Goal: Task Accomplishment & Management: Add manual time entry

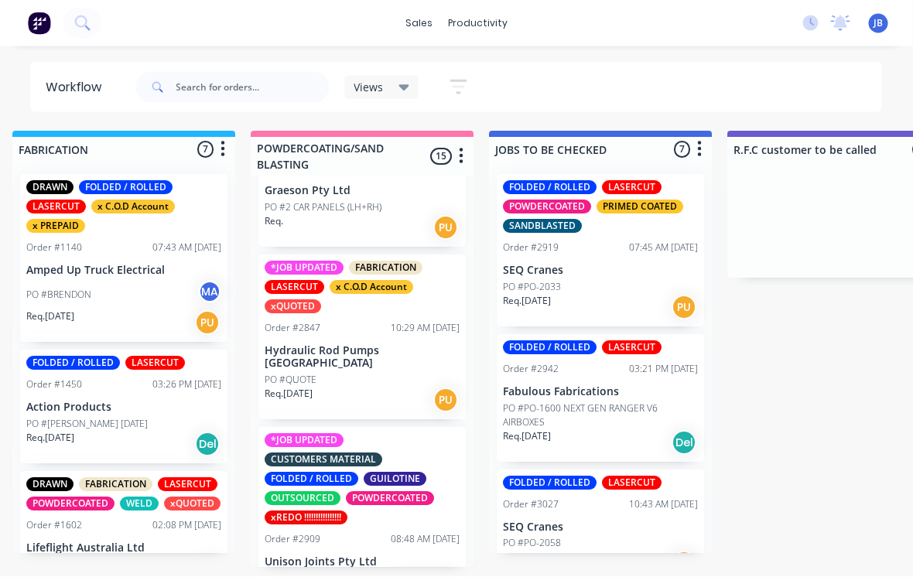
scroll to position [233, 0]
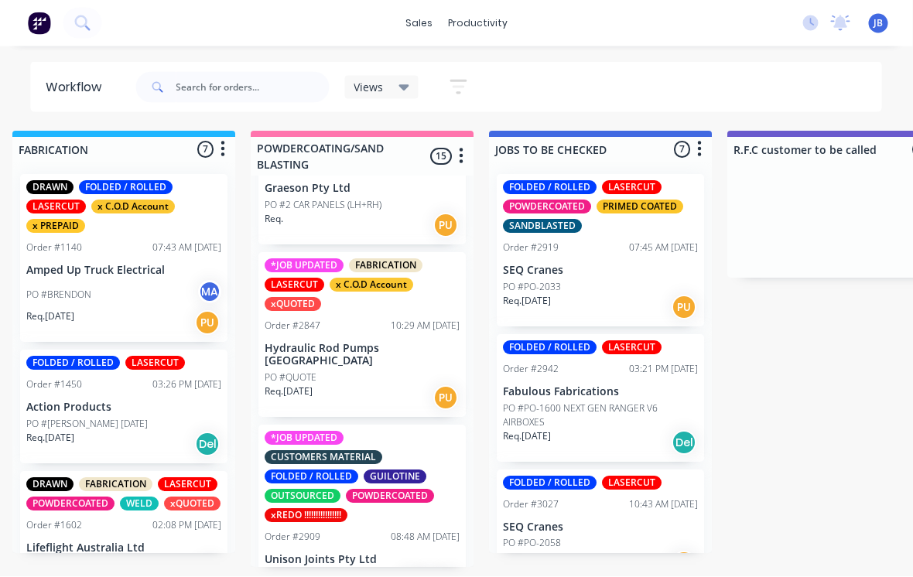
click at [391, 319] on div "10:29 AM 19/09/25" at bounding box center [425, 326] width 69 height 14
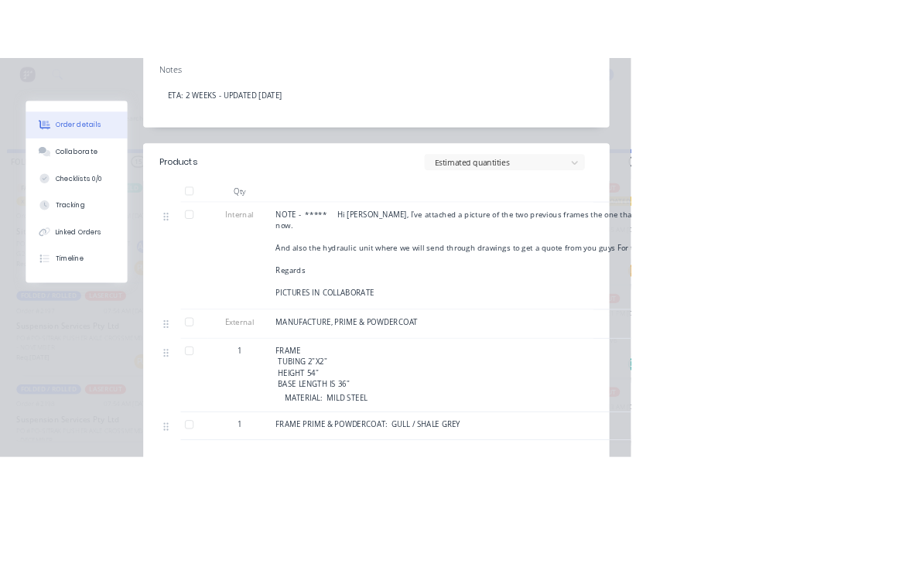
scroll to position [0, 1199]
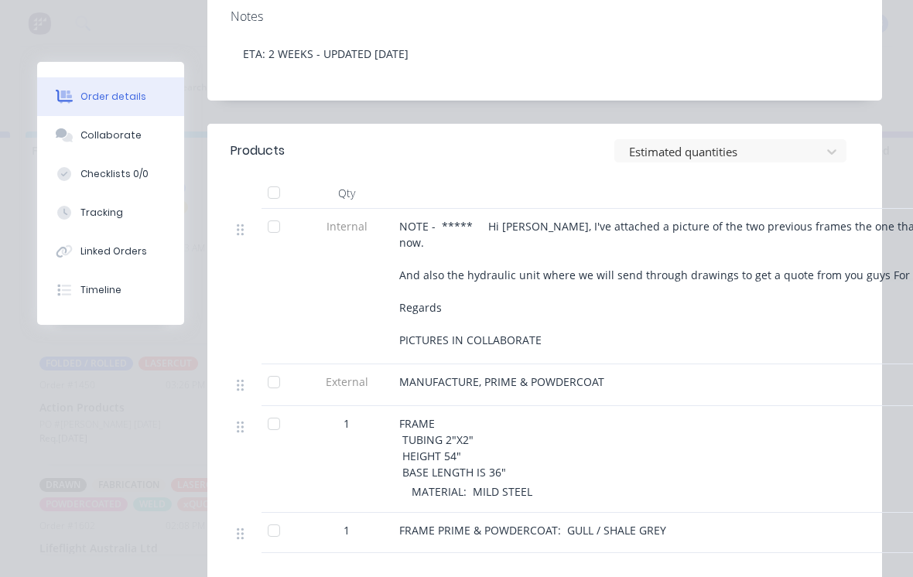
click at [71, 128] on icon at bounding box center [65, 135] width 18 height 14
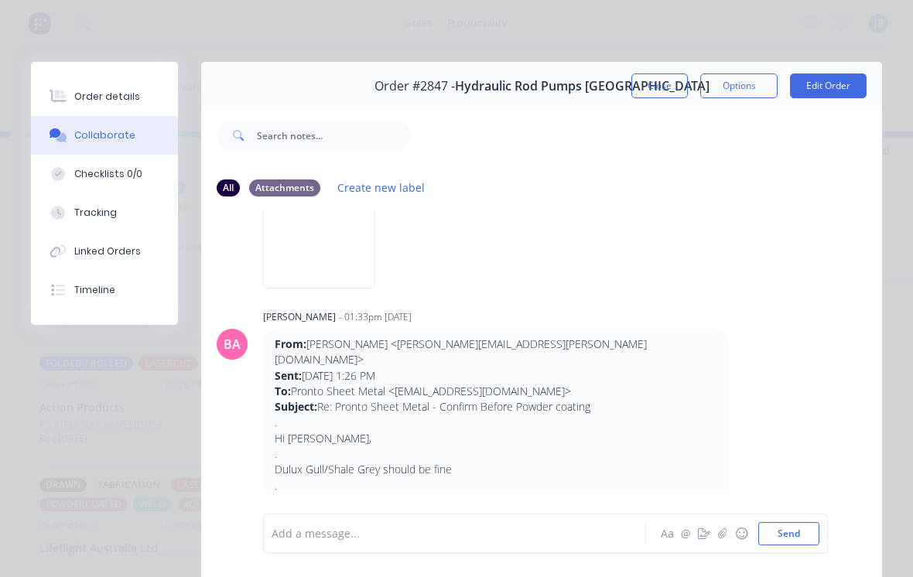
scroll to position [3284, 0]
click at [110, 107] on button "Order details" at bounding box center [104, 96] width 147 height 39
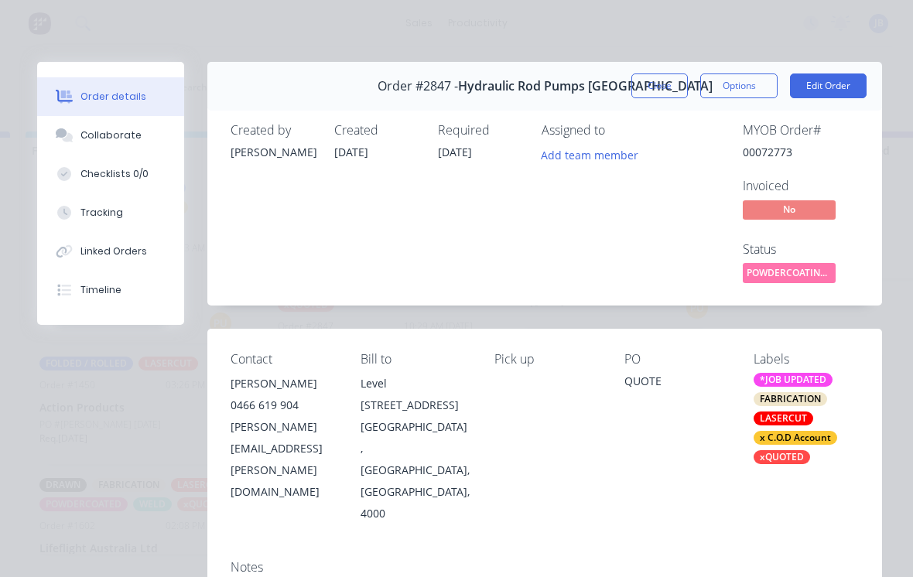
click at [651, 74] on button "Close" at bounding box center [659, 85] width 56 height 25
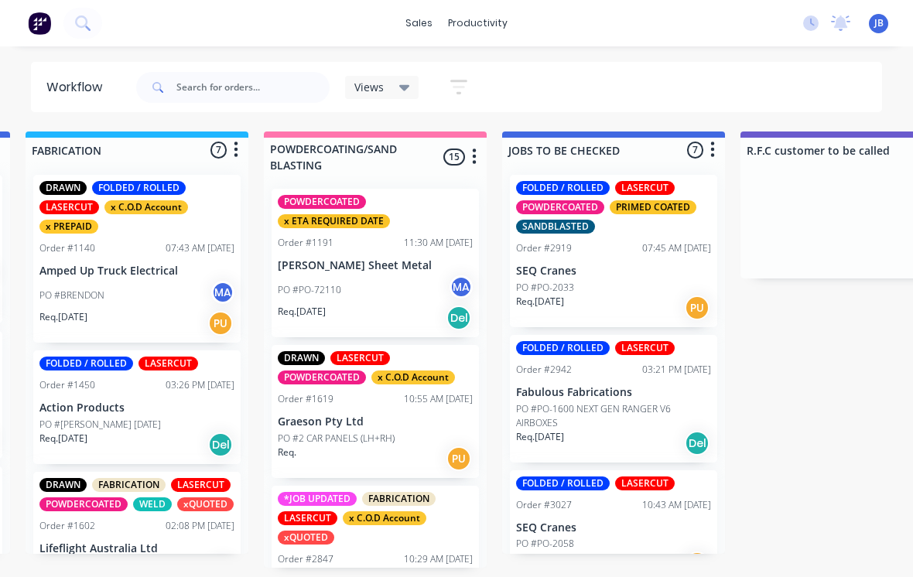
scroll to position [0, 0]
click at [307, 428] on div "DRAWN LASERCUT POWDERCOATED x C.O.D Account Order #1619 10:55 AM 08/05/25 Graes…" at bounding box center [374, 411] width 207 height 133
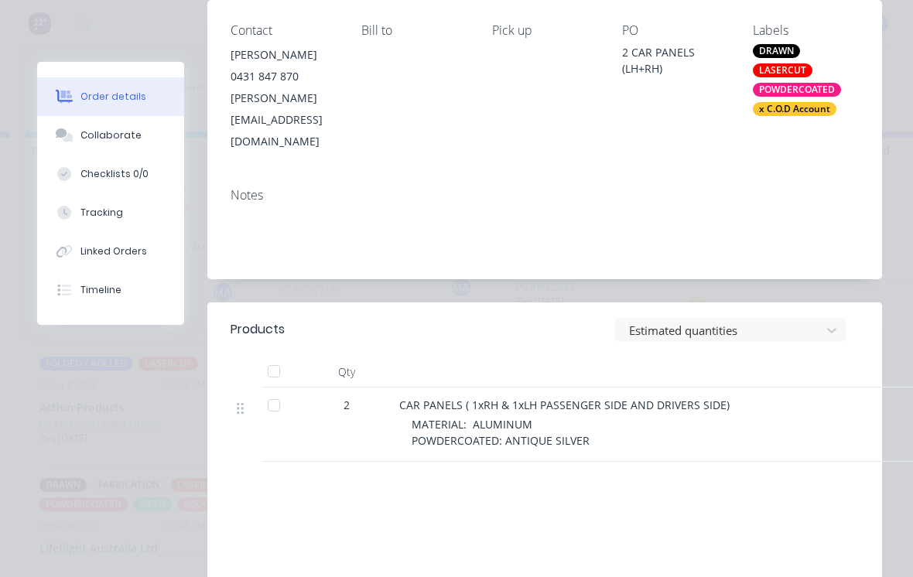
scroll to position [301, 0]
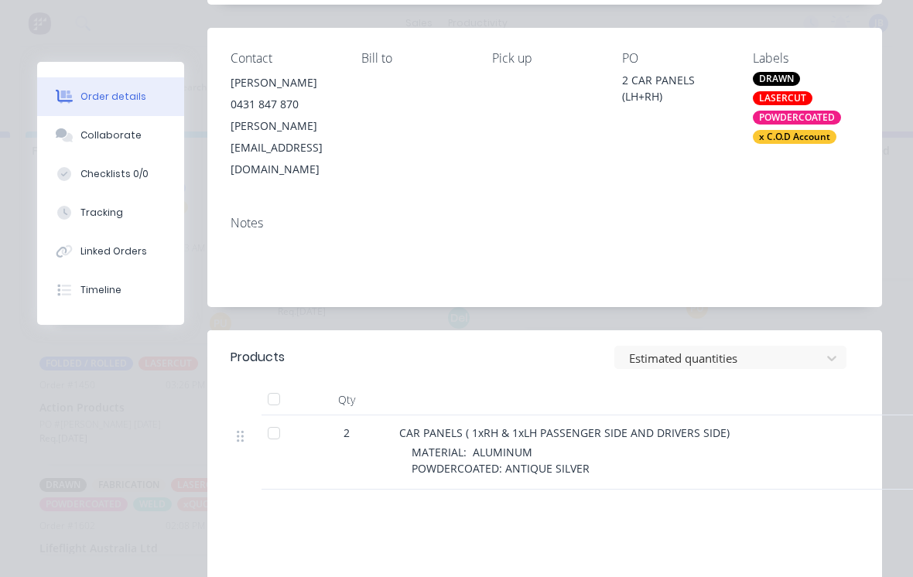
click at [85, 138] on div "Collaborate" at bounding box center [110, 135] width 61 height 14
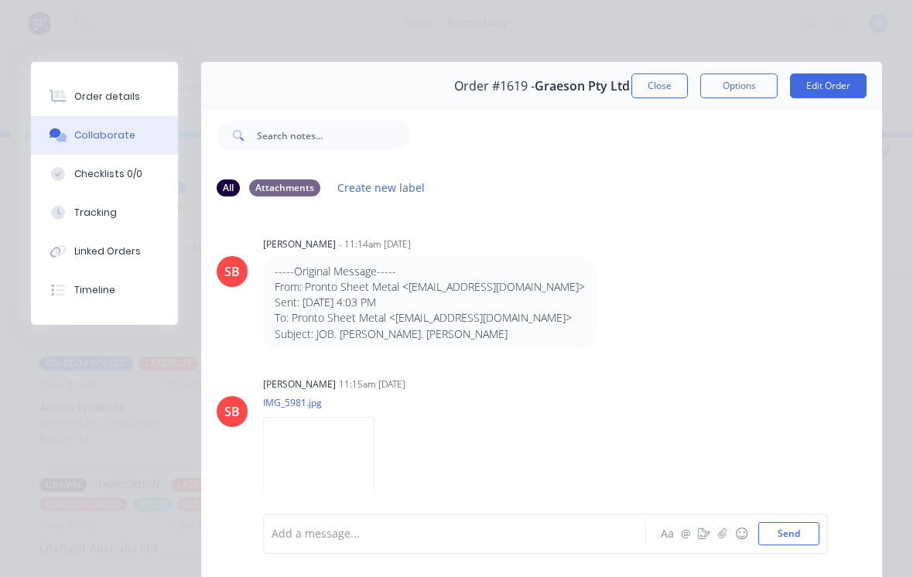
scroll to position [0, 0]
click at [668, 93] on button "Close" at bounding box center [659, 85] width 56 height 25
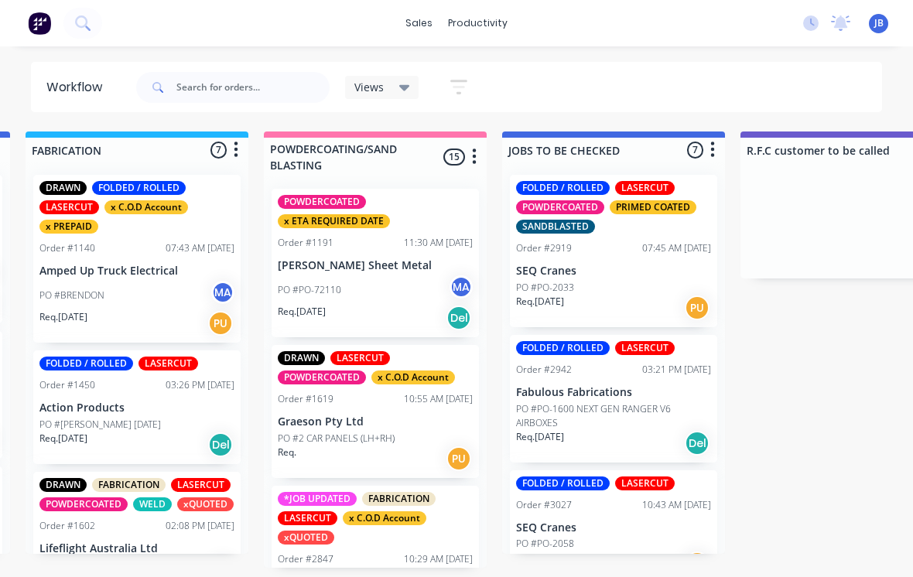
click at [340, 283] on p "PO #PO-72110" at bounding box center [309, 290] width 63 height 14
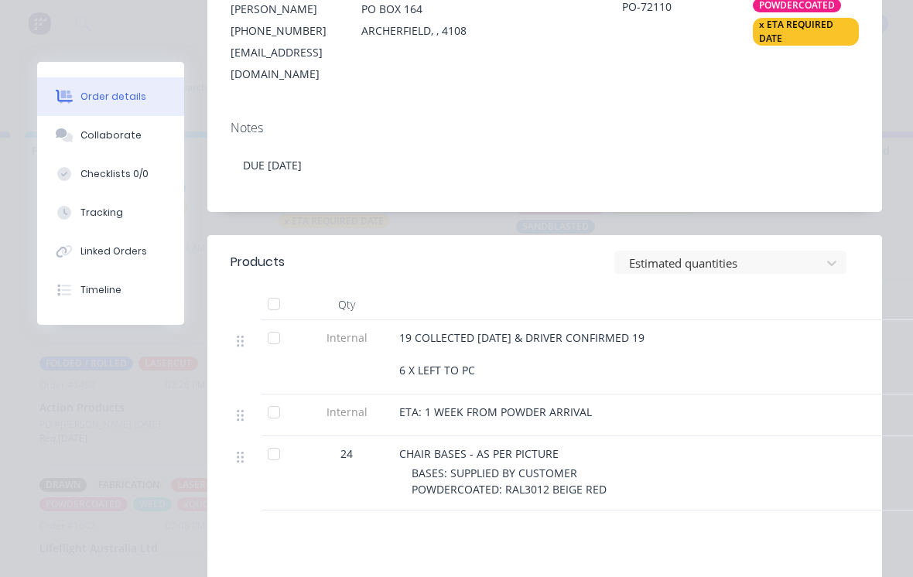
scroll to position [390, 0]
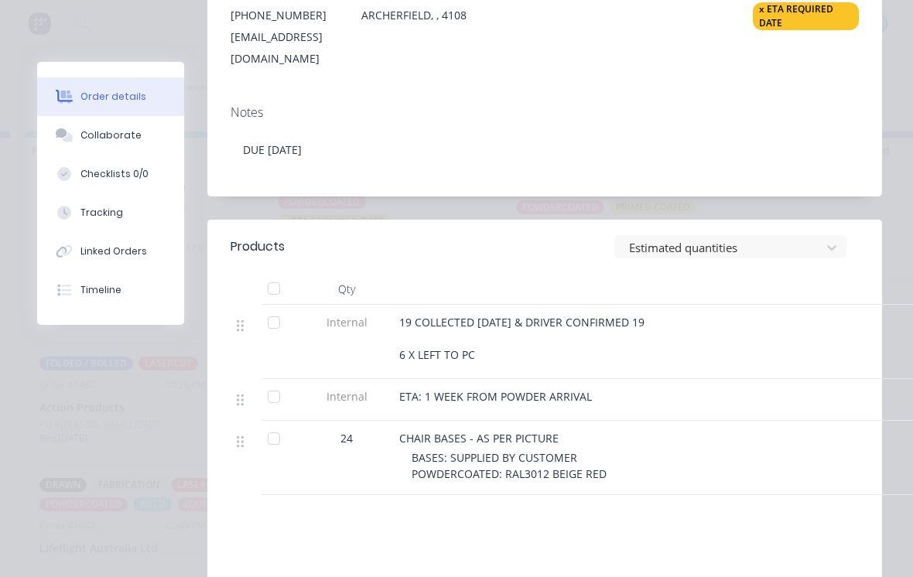
click at [267, 282] on div at bounding box center [273, 288] width 31 height 31
click at [75, 213] on div at bounding box center [64, 213] width 23 height 14
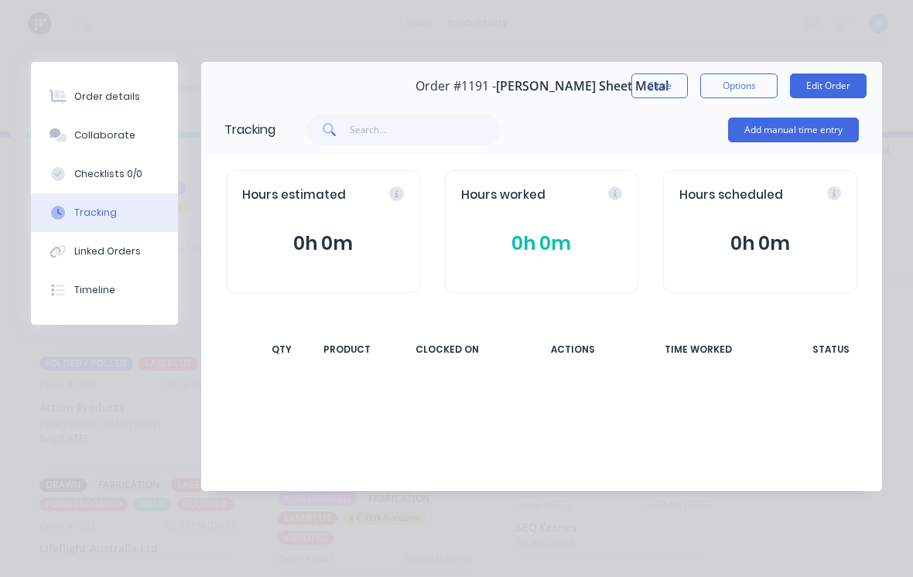
scroll to position [0, 0]
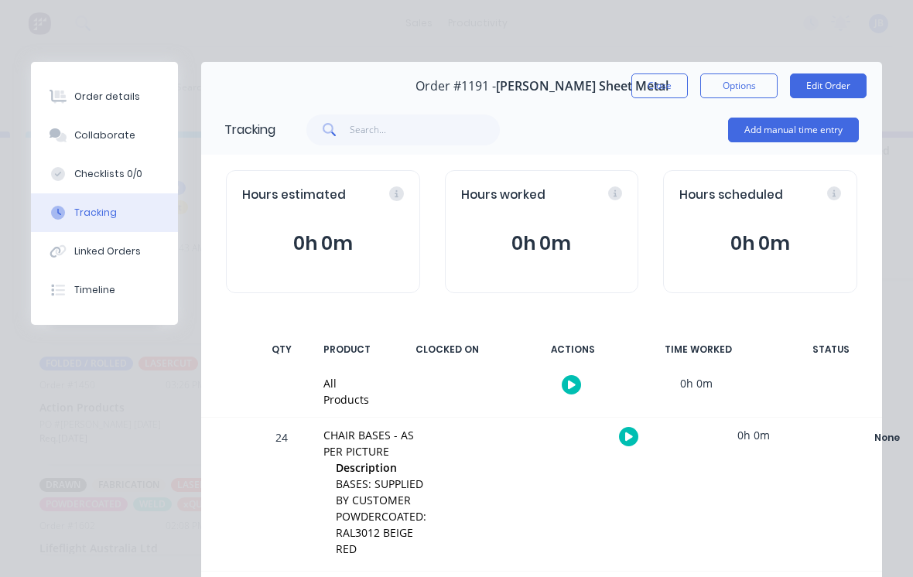
click at [749, 127] on button "Add manual time entry" at bounding box center [793, 130] width 131 height 25
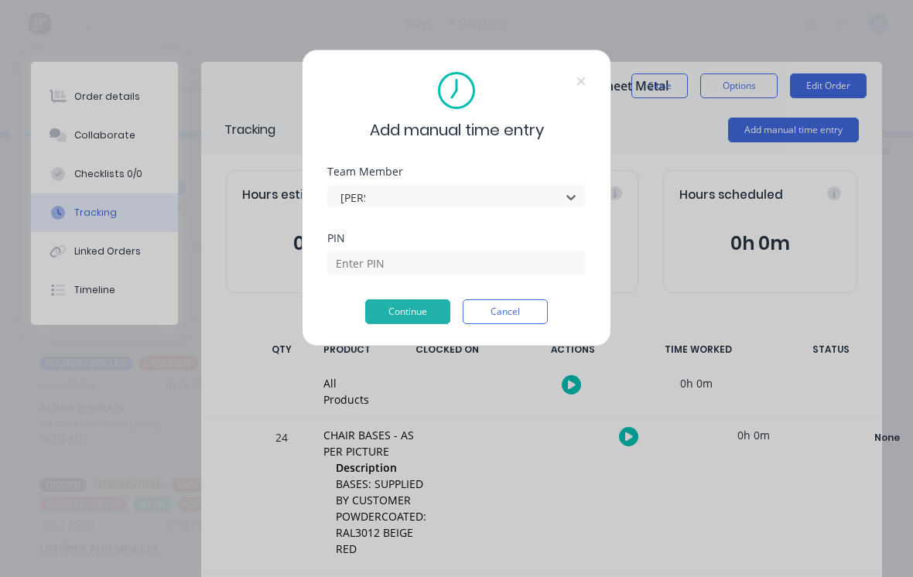
type input "josh"
click at [365, 251] on input at bounding box center [456, 262] width 258 height 23
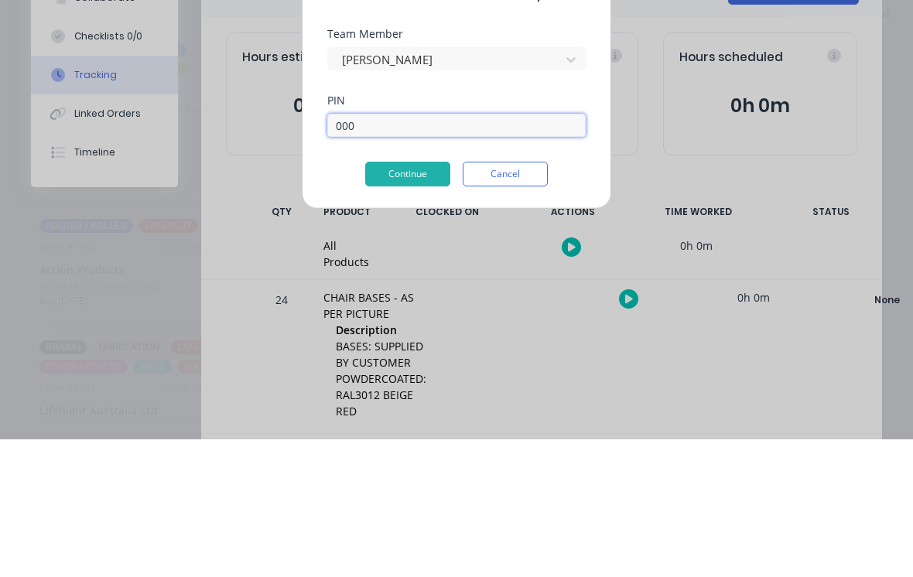
type input "0000"
click at [380, 299] on button "Continue" at bounding box center [407, 311] width 85 height 25
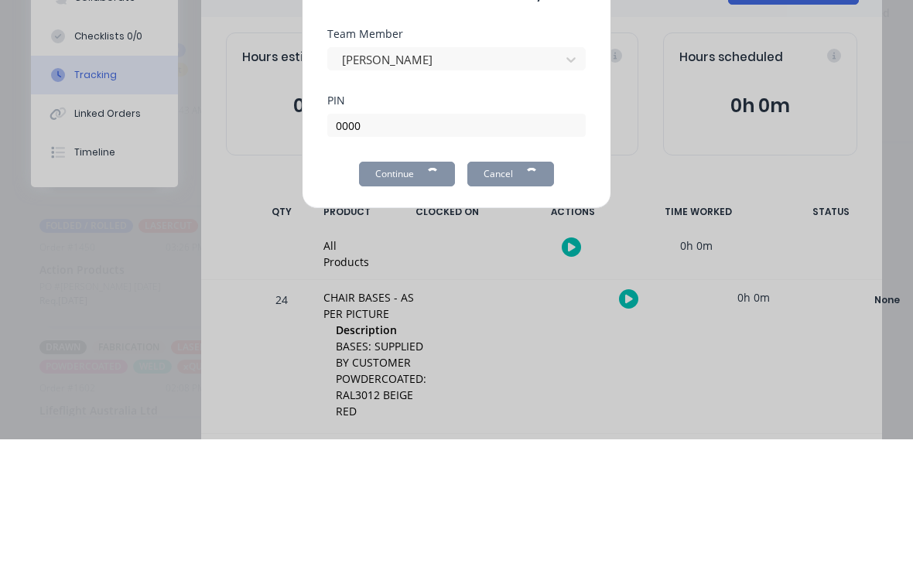
scroll to position [15, 1199]
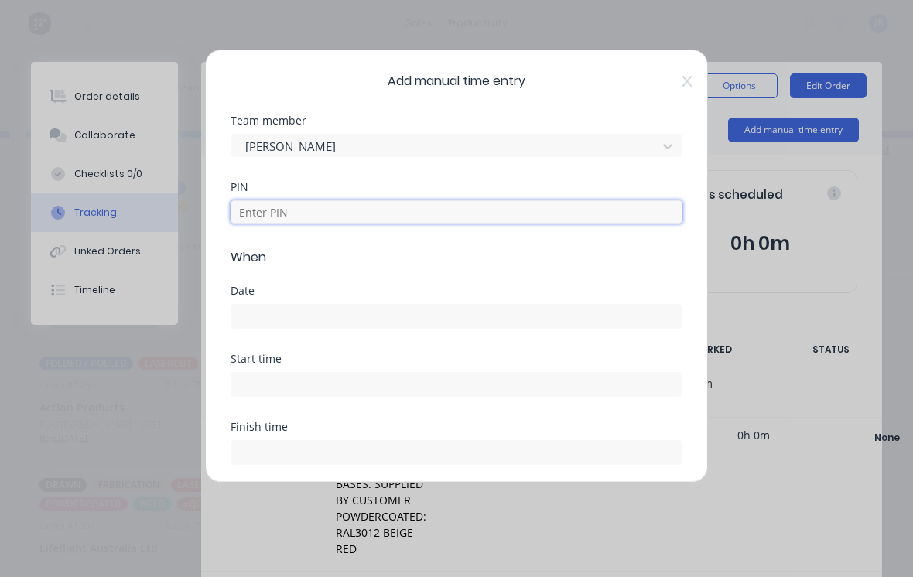
click at [267, 213] on input at bounding box center [456, 211] width 452 height 23
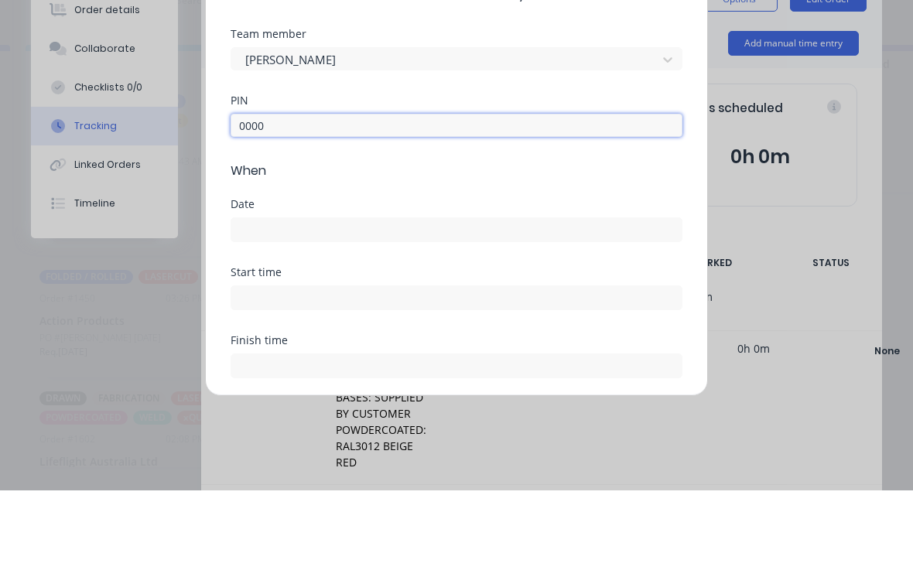
click at [292, 305] on input at bounding box center [456, 316] width 450 height 23
type input "0000"
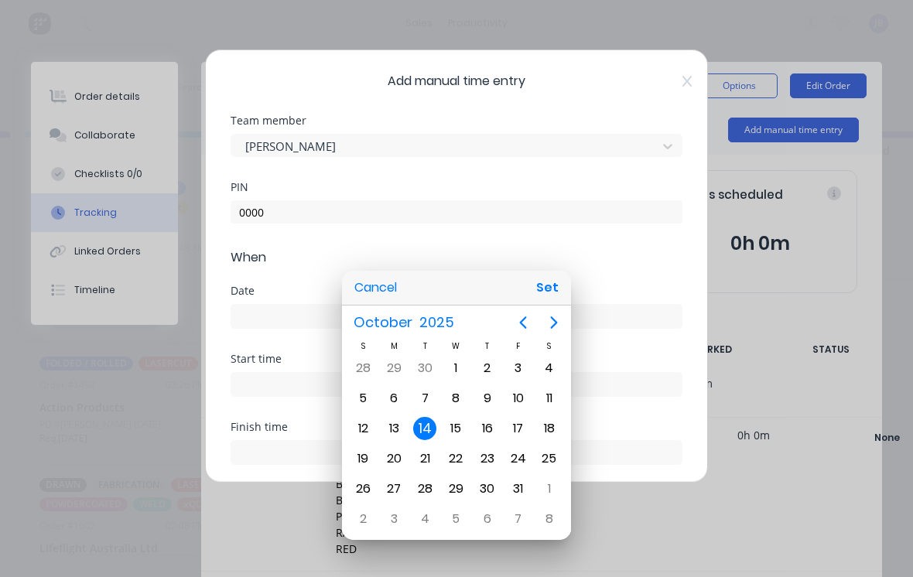
click at [552, 283] on button "Set" at bounding box center [547, 288] width 35 height 28
type input "14/10/2025"
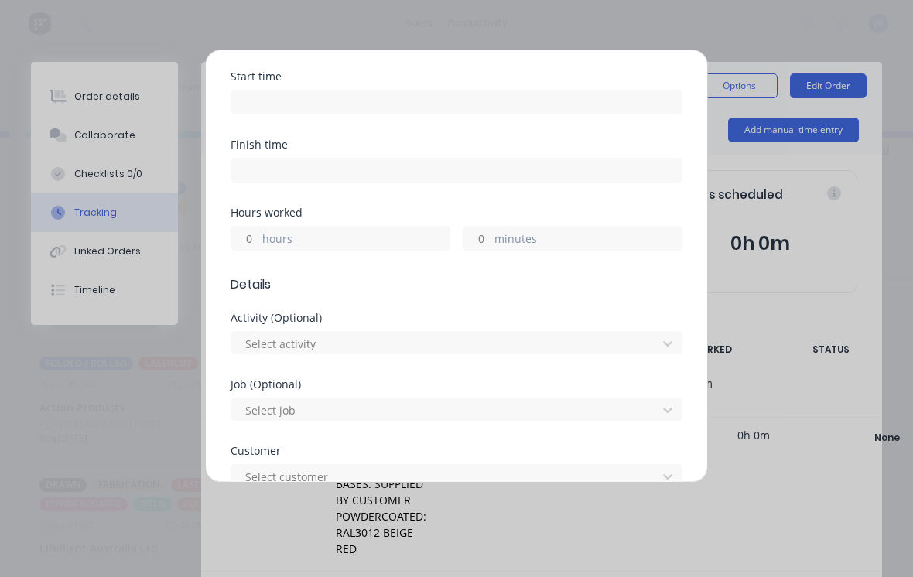
scroll to position [290, 0]
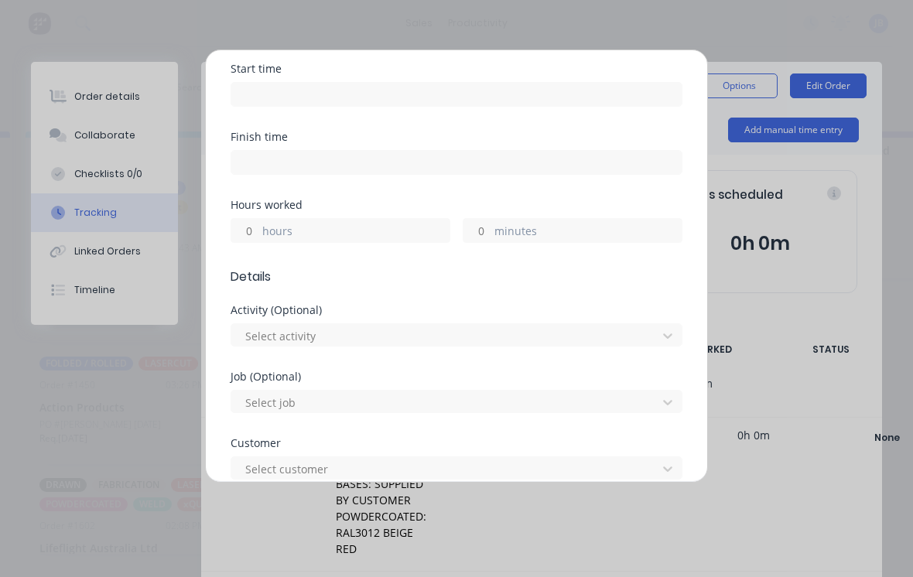
click at [242, 227] on input "hours" at bounding box center [244, 230] width 27 height 23
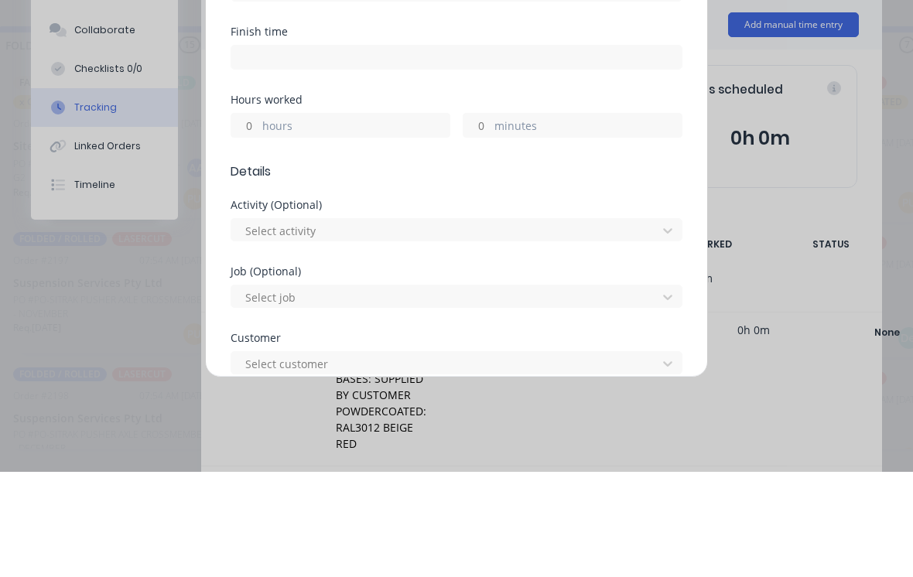
type input "5"
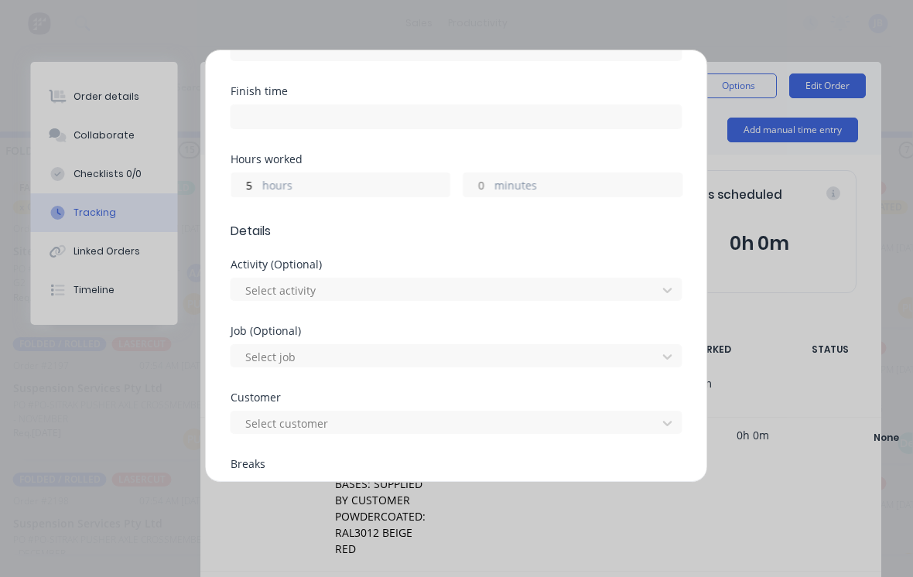
scroll to position [340, 0]
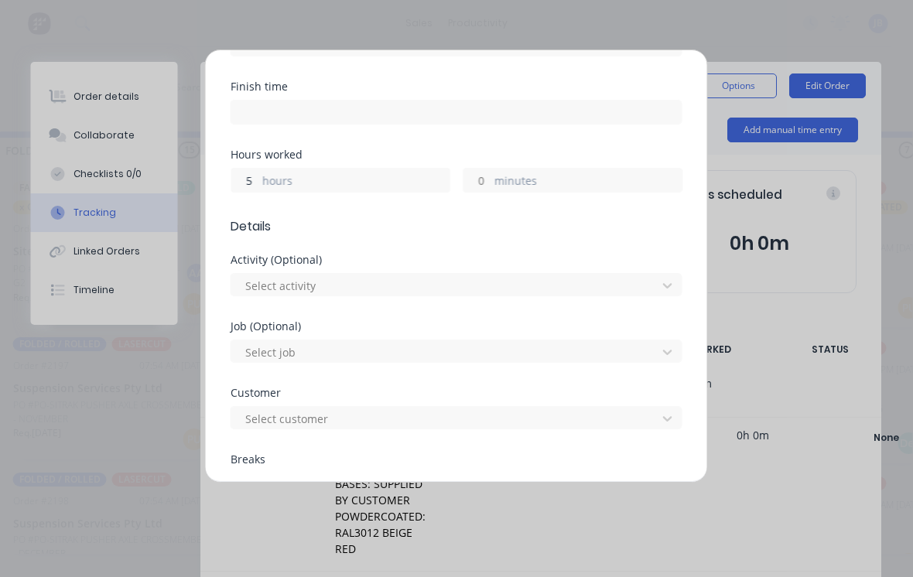
click at [256, 177] on input "5" at bounding box center [244, 180] width 27 height 23
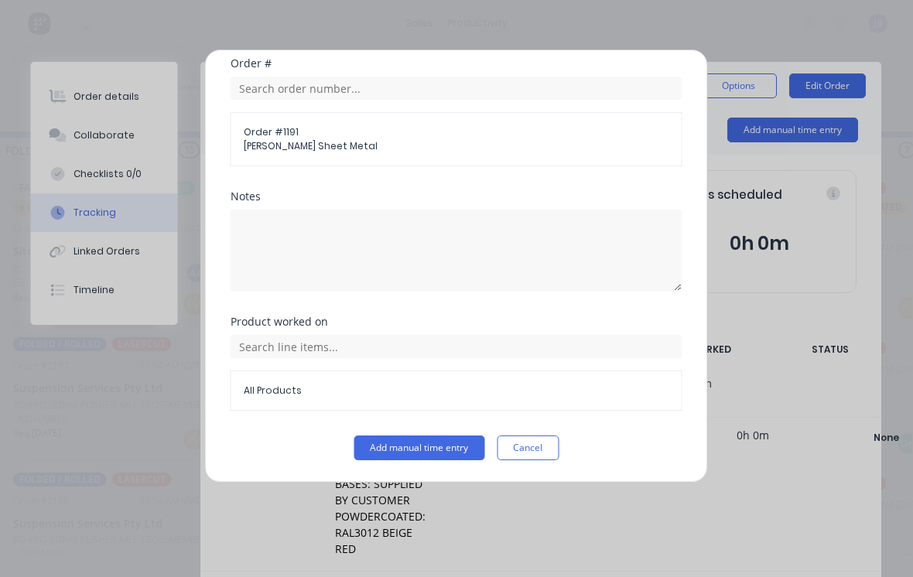
scroll to position [812, 0]
type input "4"
click at [374, 447] on button "Add manual time entry" at bounding box center [419, 447] width 131 height 25
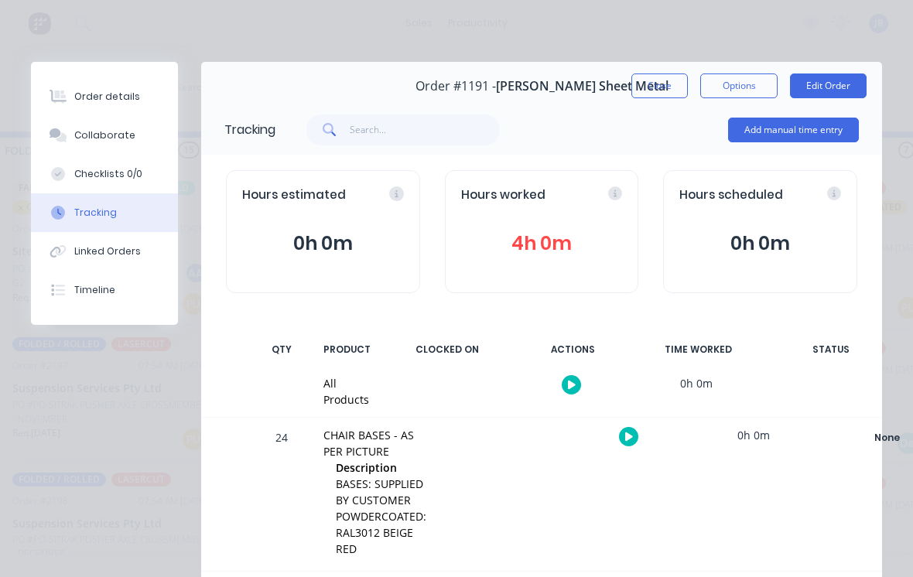
scroll to position [0, 0]
click at [778, 123] on button "Add manual time entry" at bounding box center [793, 130] width 131 height 25
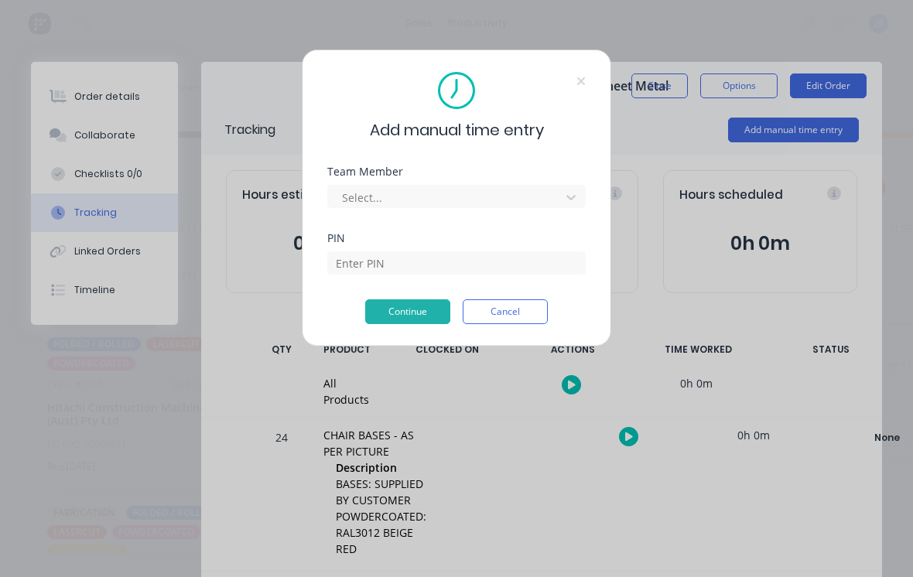
click at [483, 184] on div "Select..." at bounding box center [456, 194] width 258 height 27
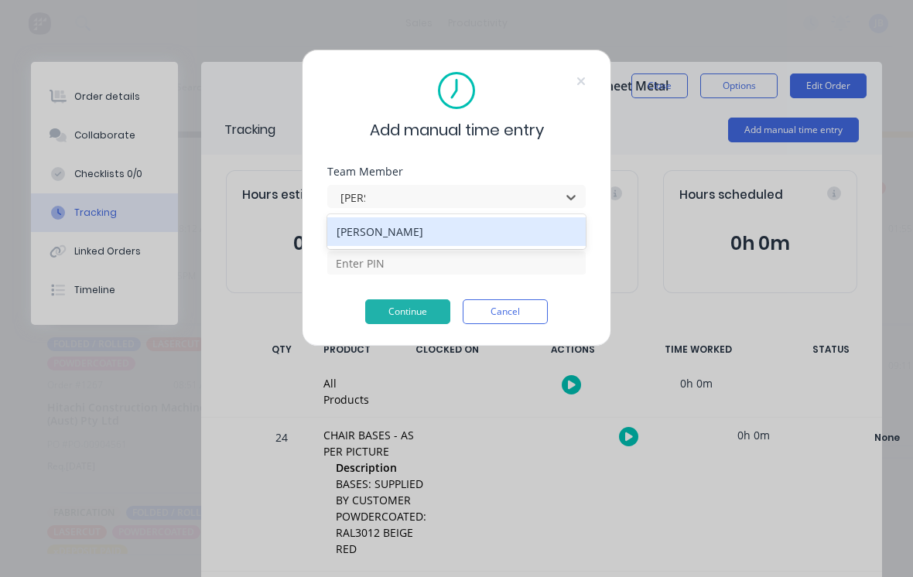
type input "josh"
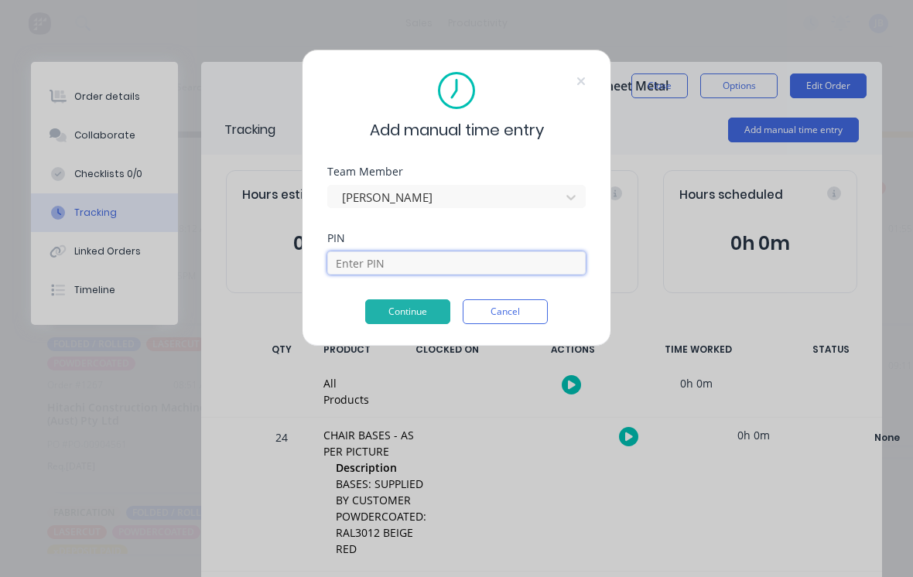
click at [356, 252] on input at bounding box center [456, 262] width 258 height 23
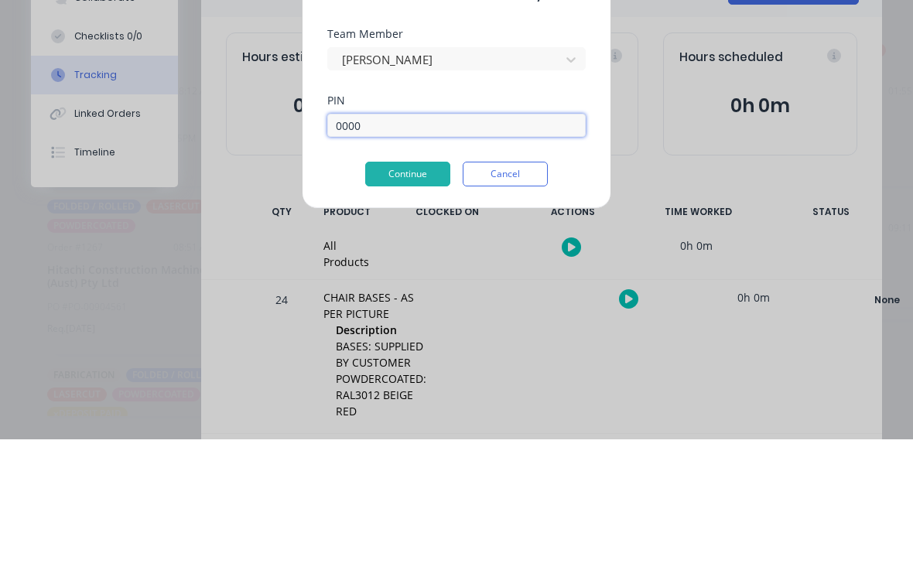
type input "0000"
click at [396, 299] on button "Continue" at bounding box center [407, 311] width 85 height 25
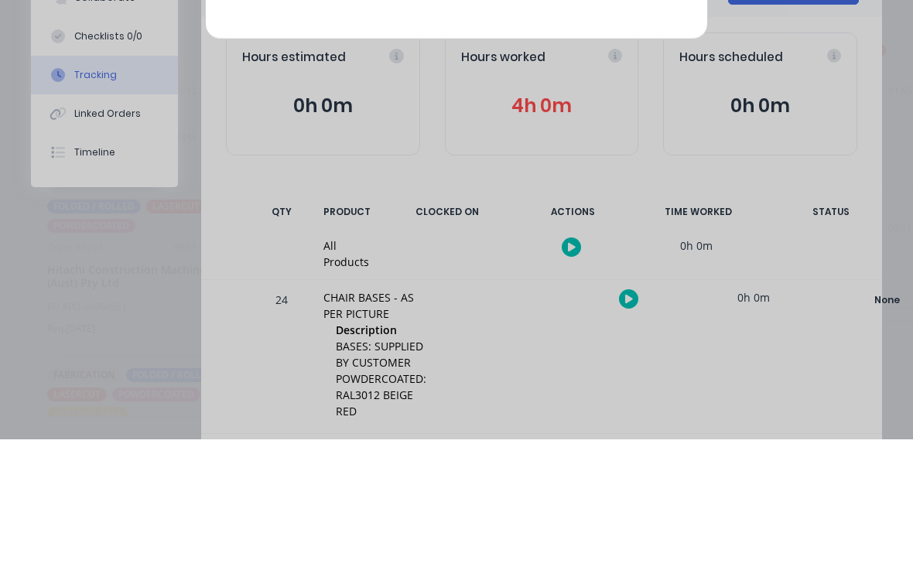
scroll to position [15, 0]
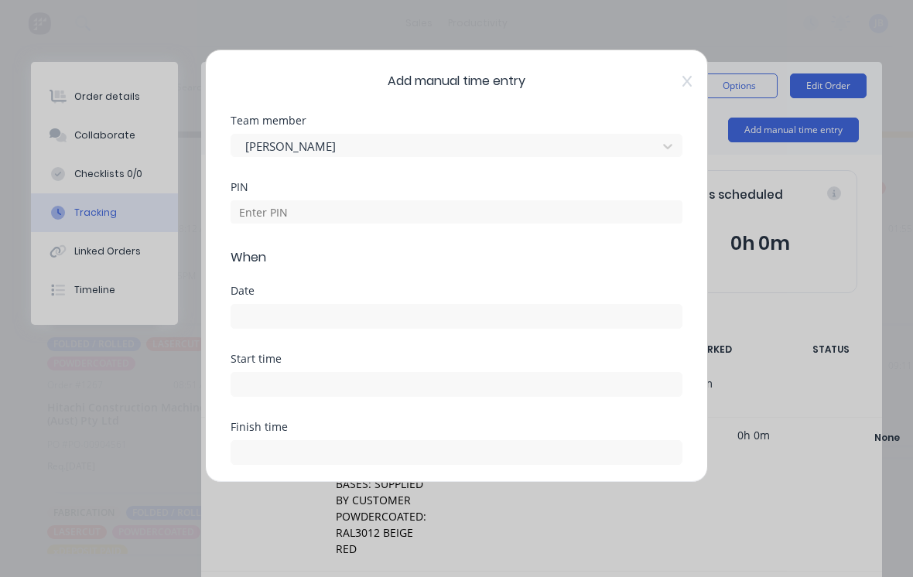
click at [261, 187] on div "PIN" at bounding box center [456, 187] width 452 height 11
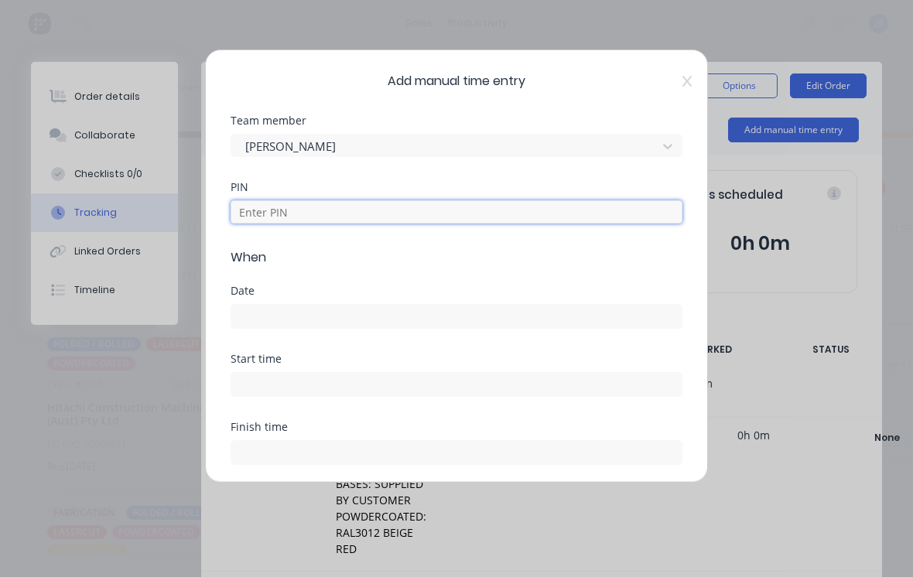
click at [575, 220] on input at bounding box center [456, 211] width 452 height 23
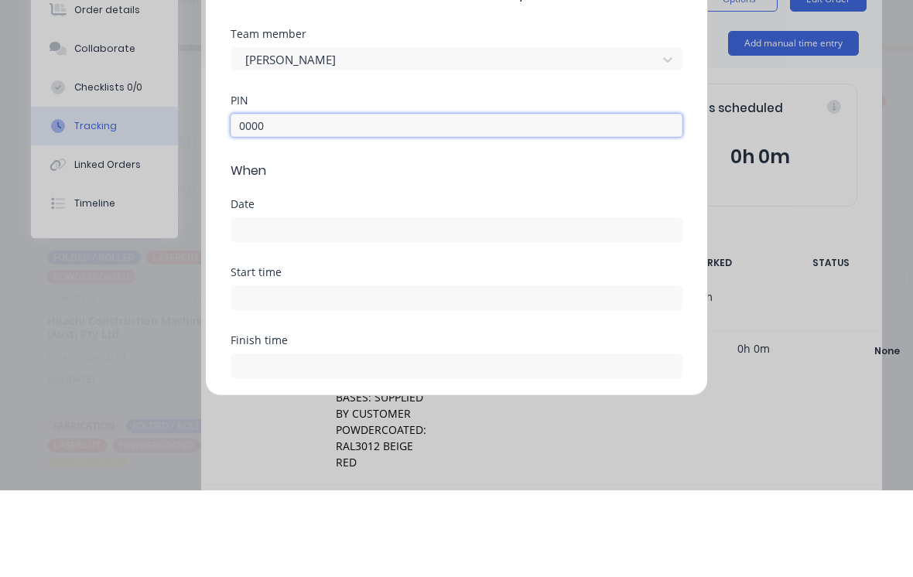
click at [268, 305] on input at bounding box center [456, 316] width 450 height 23
type input "0000"
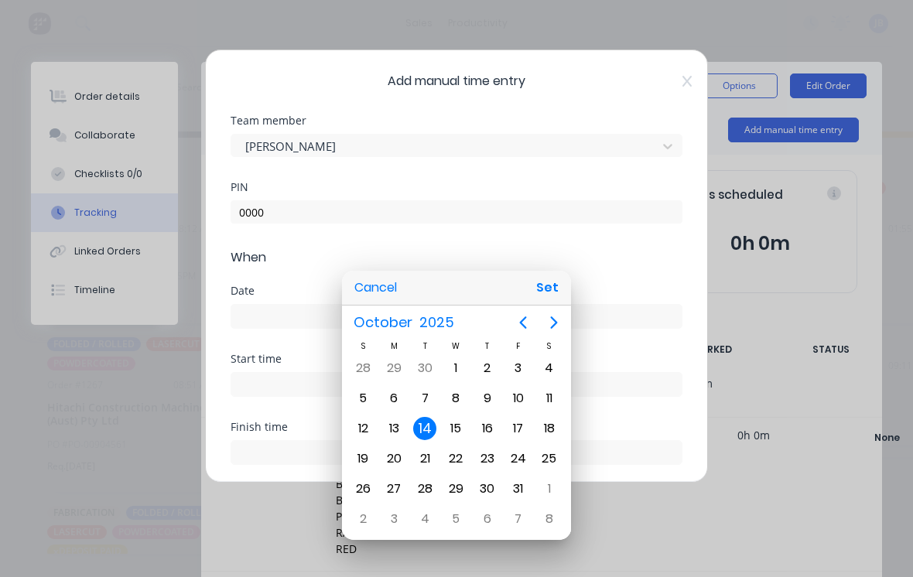
click at [548, 287] on button "Set" at bounding box center [547, 288] width 35 height 28
type input "14/10/2025"
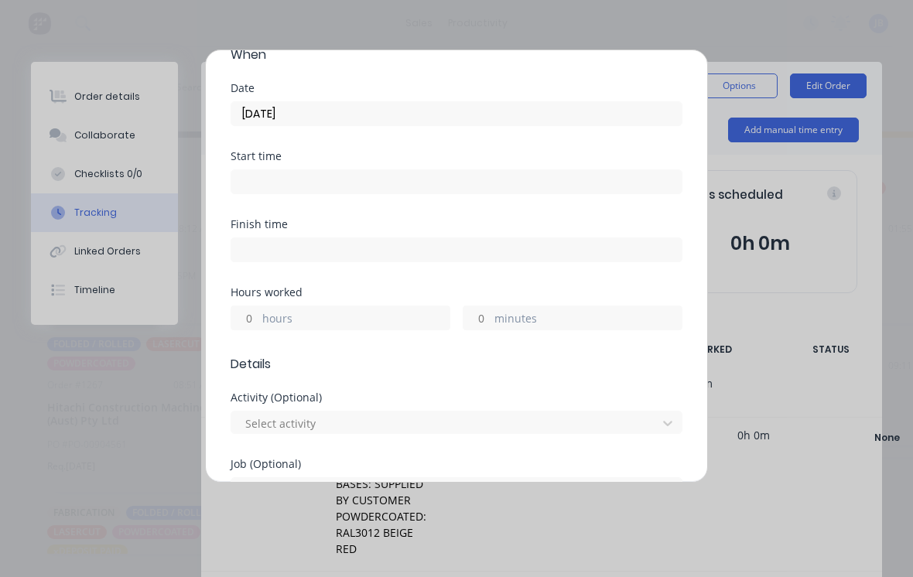
scroll to position [215, 0]
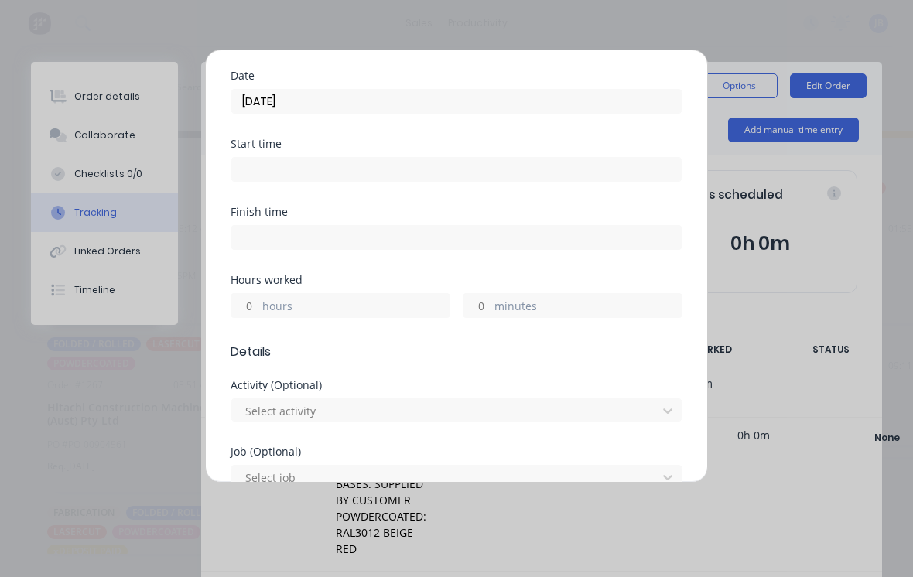
click at [254, 302] on input "hours" at bounding box center [244, 305] width 27 height 23
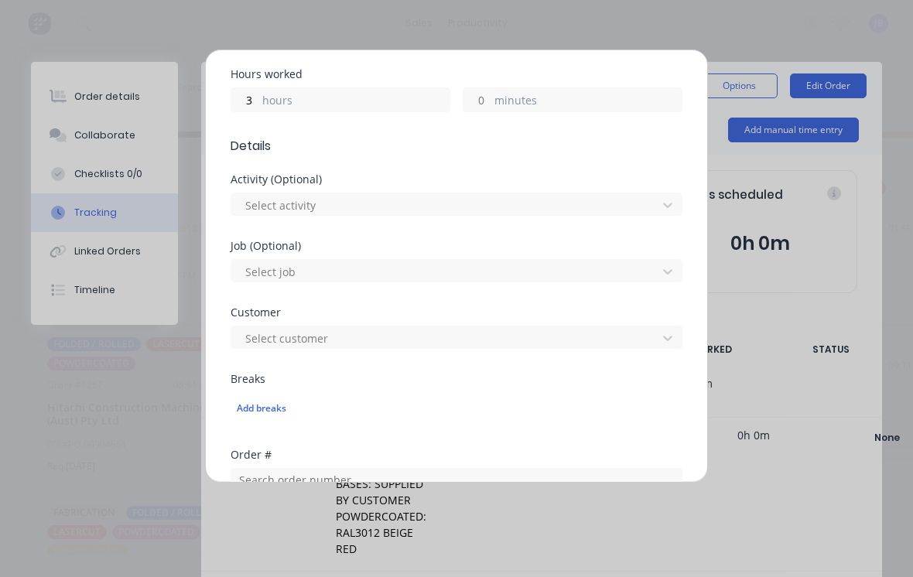
scroll to position [419, 0]
type input "3"
click at [263, 224] on div "Activity (Optional) Select activity" at bounding box center [456, 209] width 452 height 67
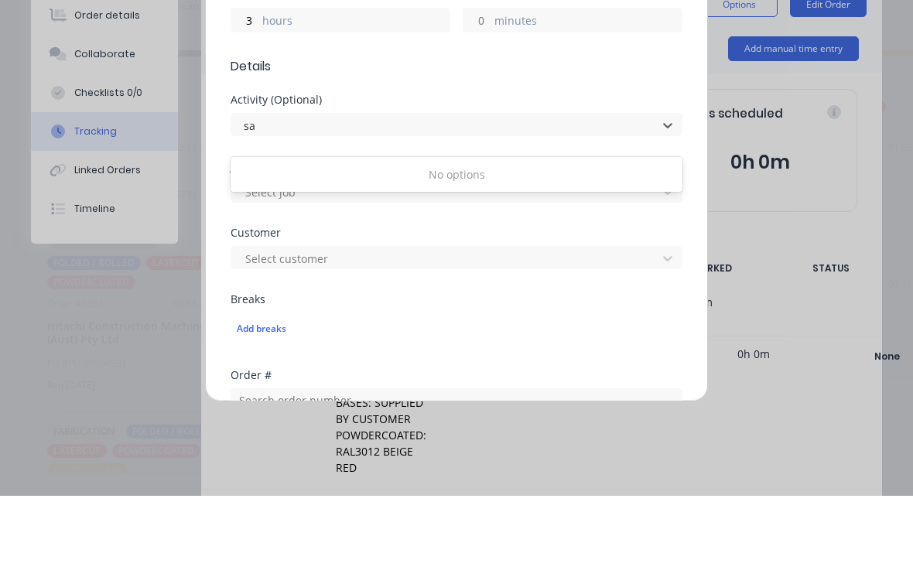
type input "s"
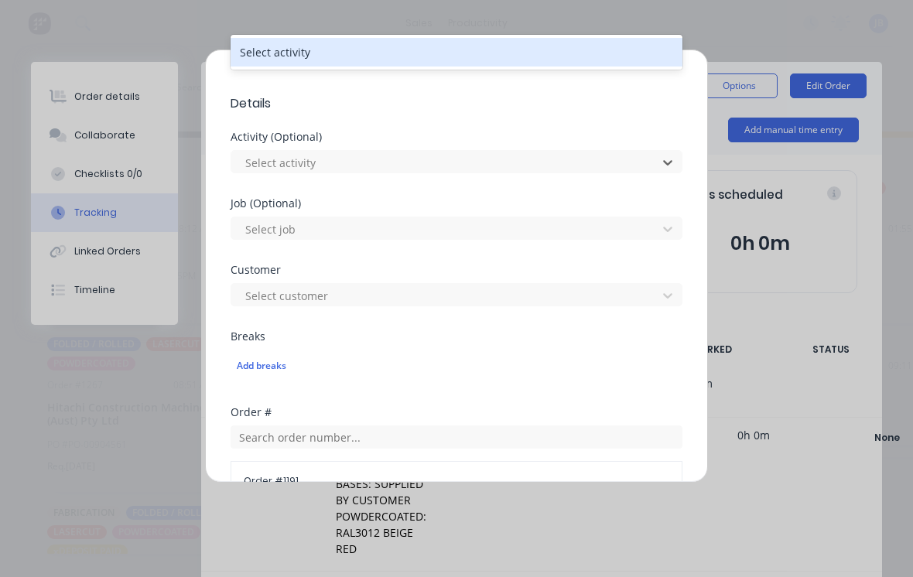
scroll to position [670, 0]
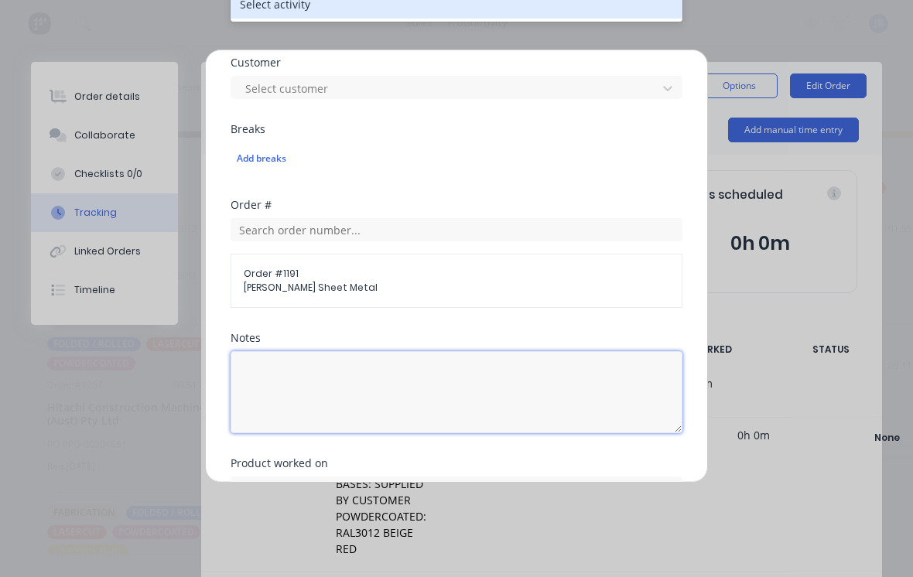
click at [387, 385] on textarea at bounding box center [456, 392] width 452 height 82
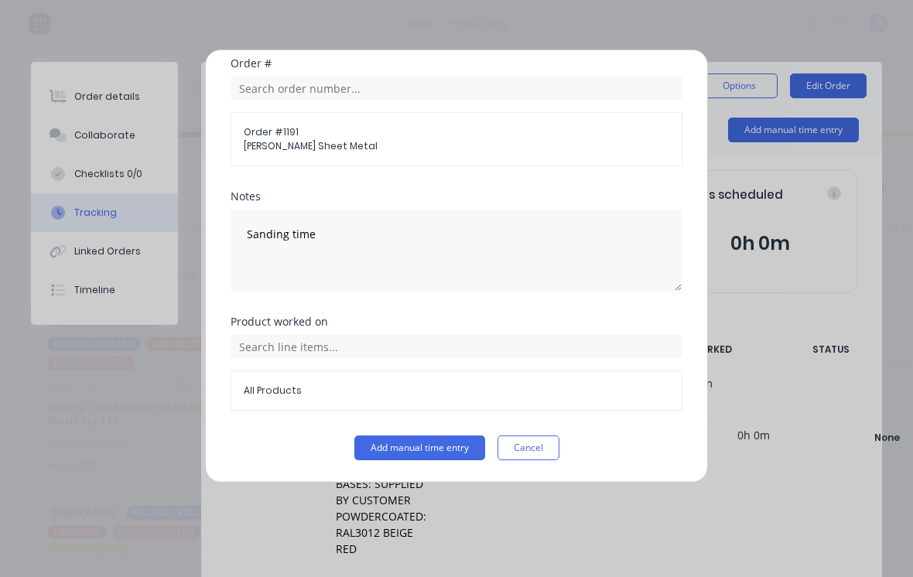
scroll to position [812, 0]
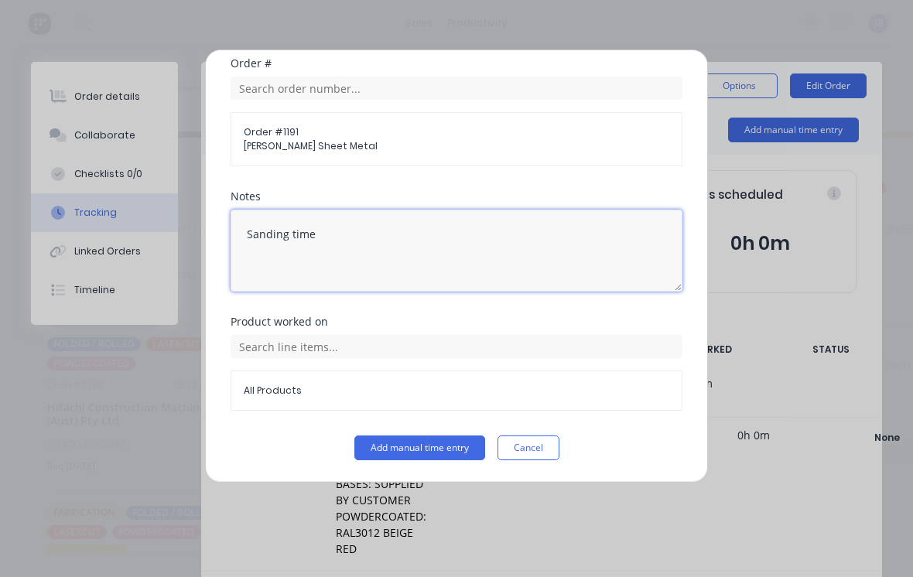
type textarea "Sanding time"
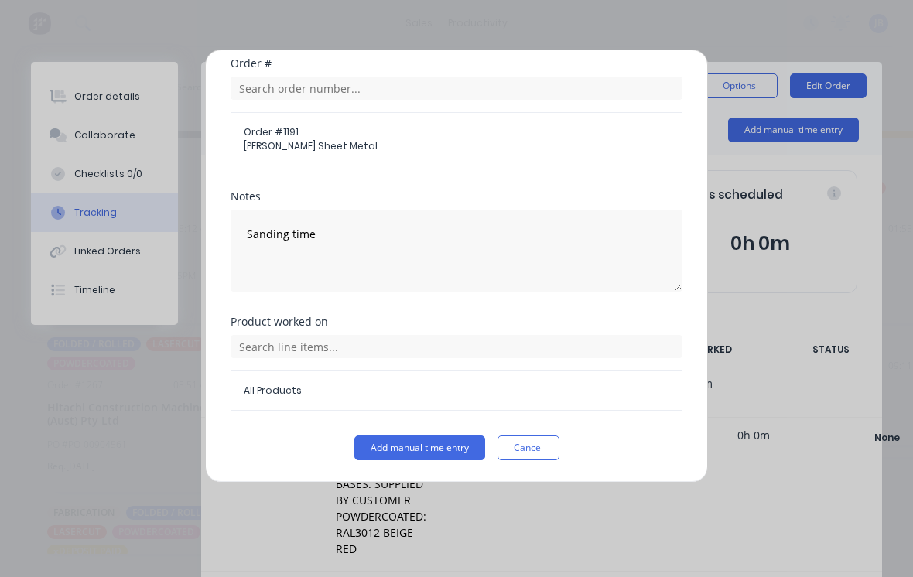
click at [411, 459] on button "Add manual time entry" at bounding box center [419, 447] width 131 height 25
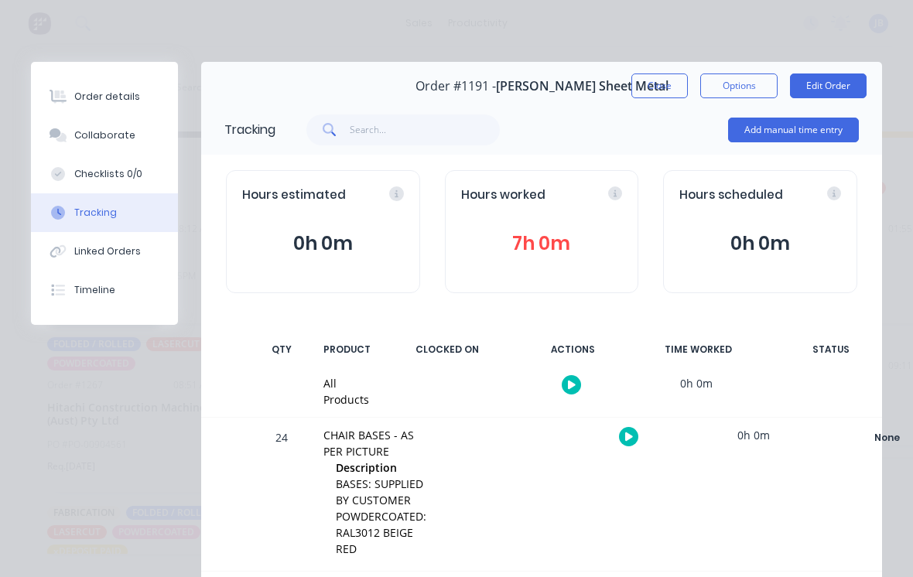
click at [657, 88] on button "Close" at bounding box center [659, 85] width 56 height 25
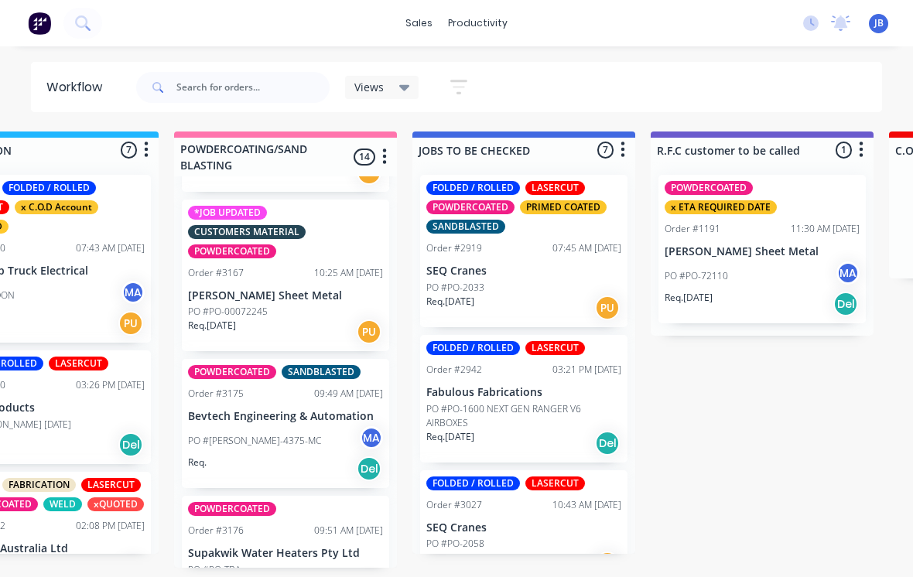
scroll to position [1577, 0]
click at [260, 288] on p "Lambert Sheet Metal" at bounding box center [285, 294] width 195 height 13
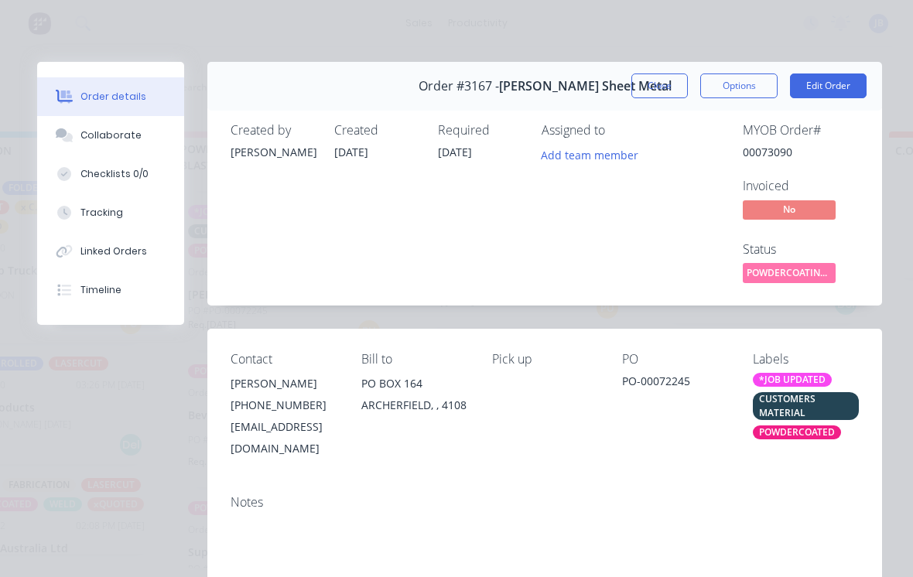
scroll to position [0, 0]
click at [646, 106] on div "Order #3167 - Lambert Sheet Metal" at bounding box center [544, 86] width 253 height 46
click at [645, 106] on div "Order #3167 - Lambert Sheet Metal" at bounding box center [544, 86] width 253 height 46
click at [677, 70] on div "Order #3167 - Lambert Sheet Metal Close Options Edit Order" at bounding box center [544, 86] width 674 height 49
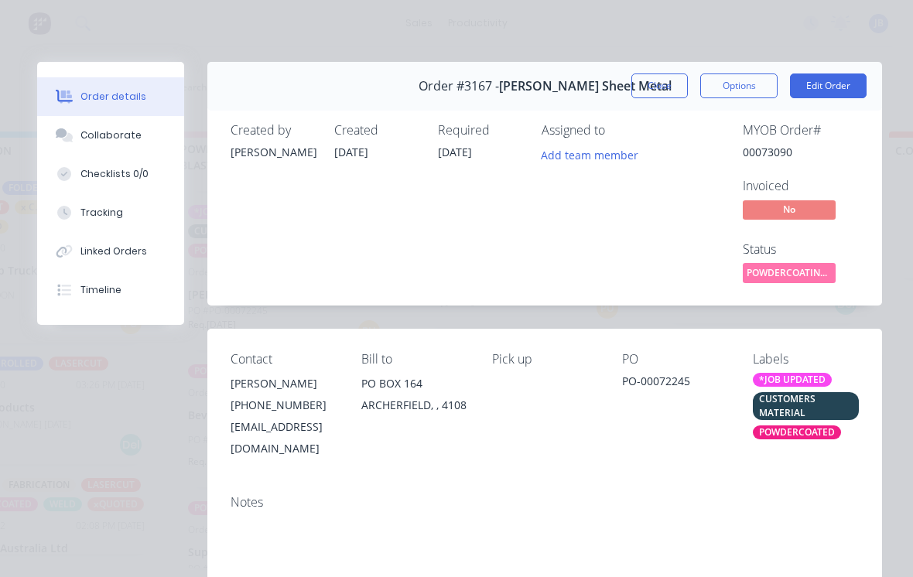
click at [676, 86] on button "Close" at bounding box center [659, 85] width 56 height 25
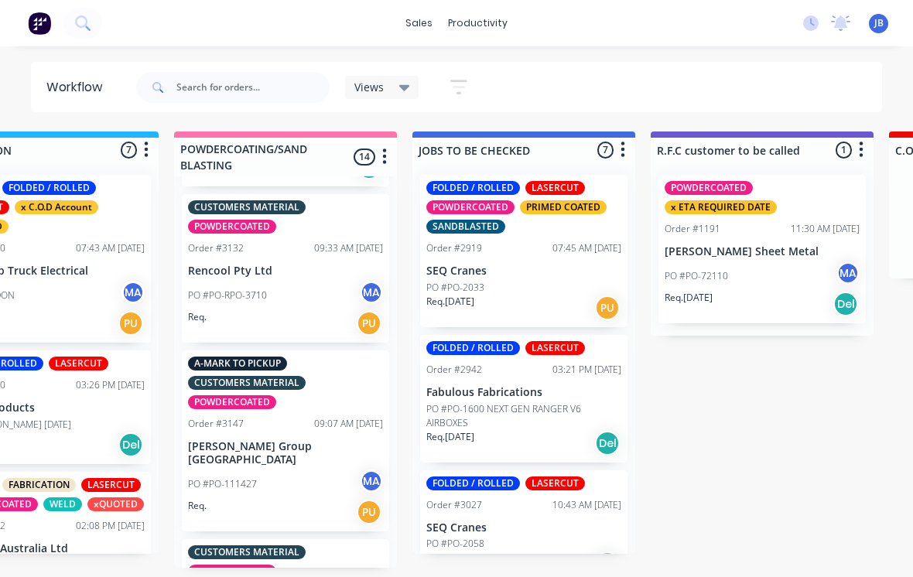
scroll to position [1080, 0]
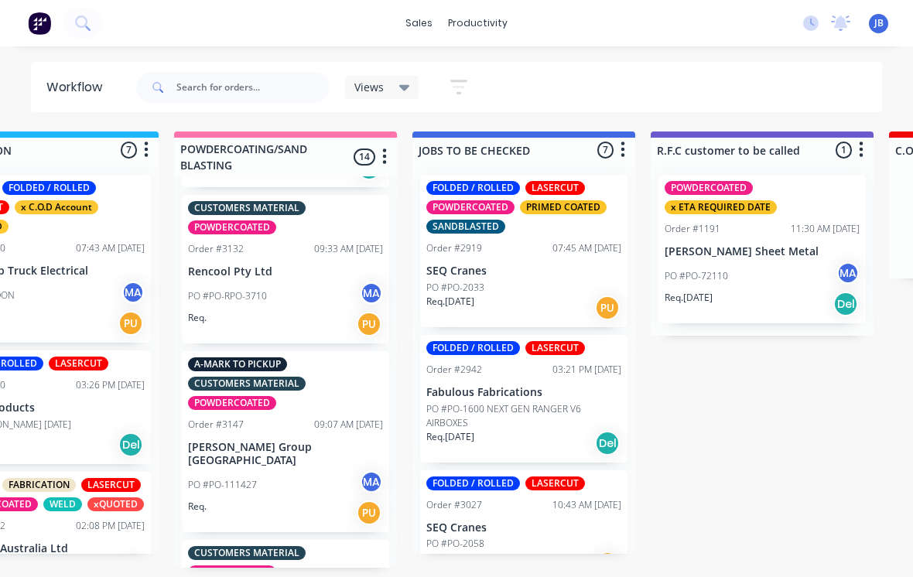
click at [300, 401] on div "A-MARK TO PICKUP CUSTOMERS MATERIAL POWDERCOATED Order #3147 09:07 AM 09/10/25 …" at bounding box center [285, 441] width 207 height 181
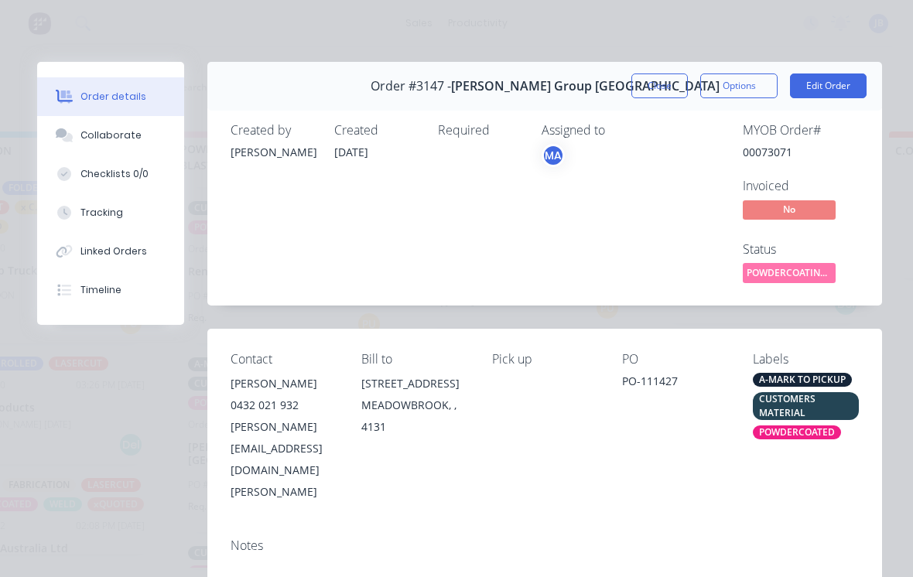
scroll to position [0, 0]
click at [650, 87] on button "Close" at bounding box center [659, 85] width 56 height 25
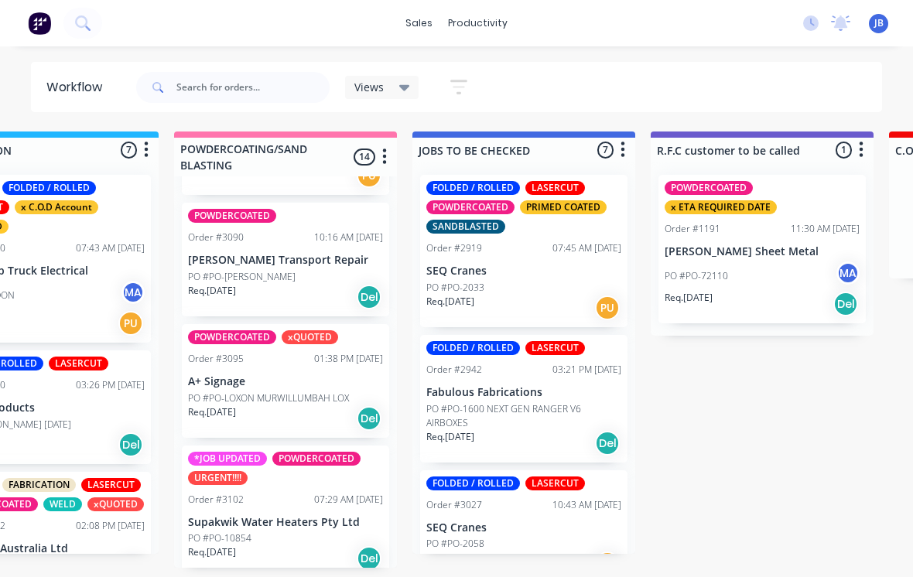
scroll to position [691, 0]
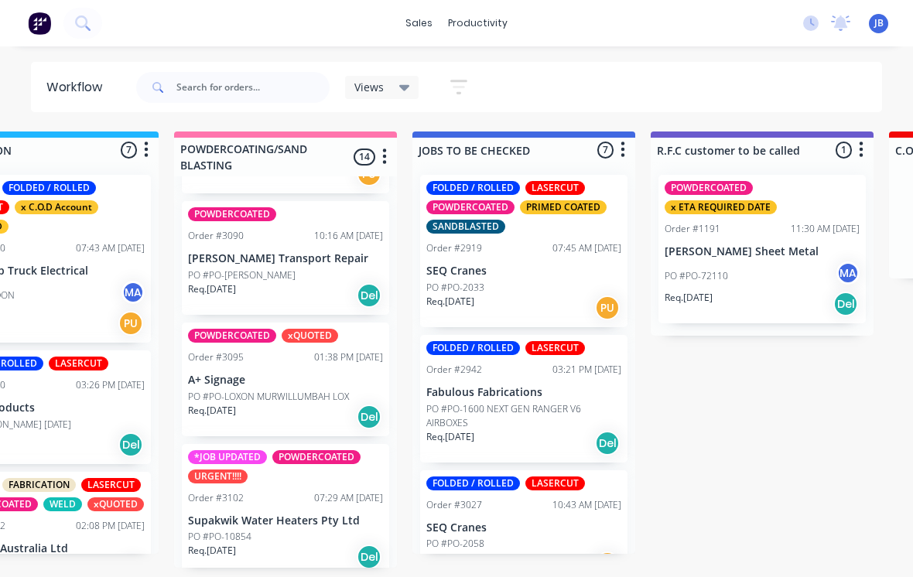
click at [284, 491] on div "Order #3102 07:29 AM 03/10/25" at bounding box center [285, 498] width 195 height 14
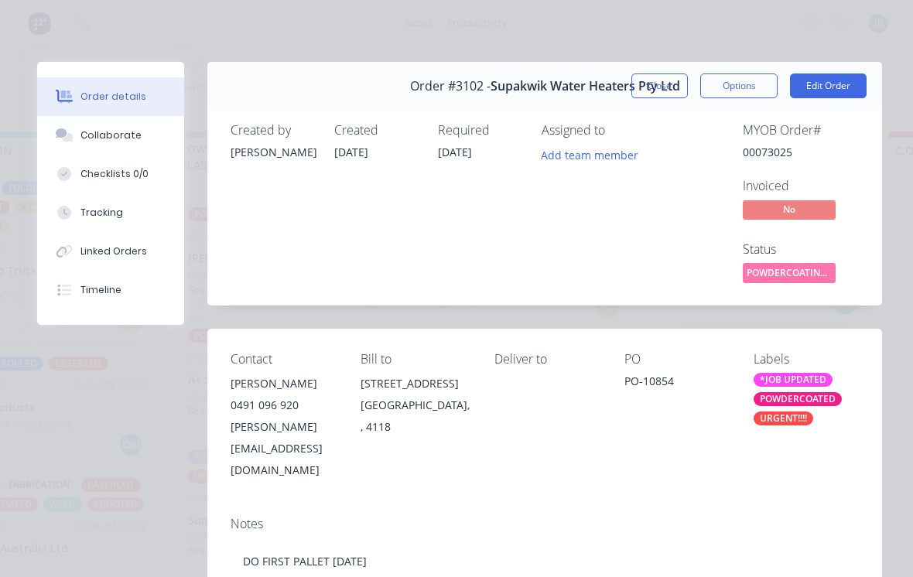
scroll to position [0, 0]
click at [660, 74] on button "Close" at bounding box center [659, 85] width 56 height 25
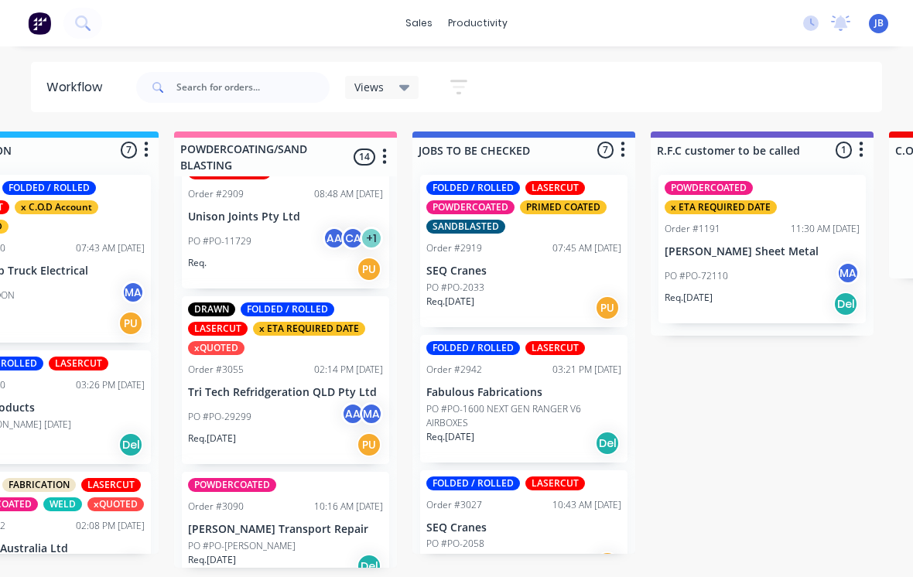
scroll to position [418, 0]
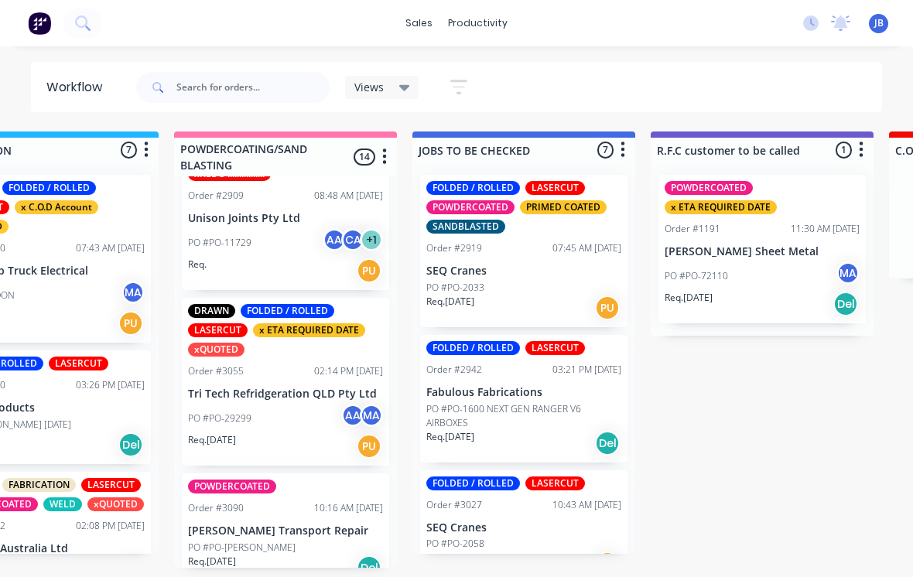
click at [275, 387] on p "Tri Tech Refridgeration QLD Pty Ltd" at bounding box center [285, 393] width 195 height 13
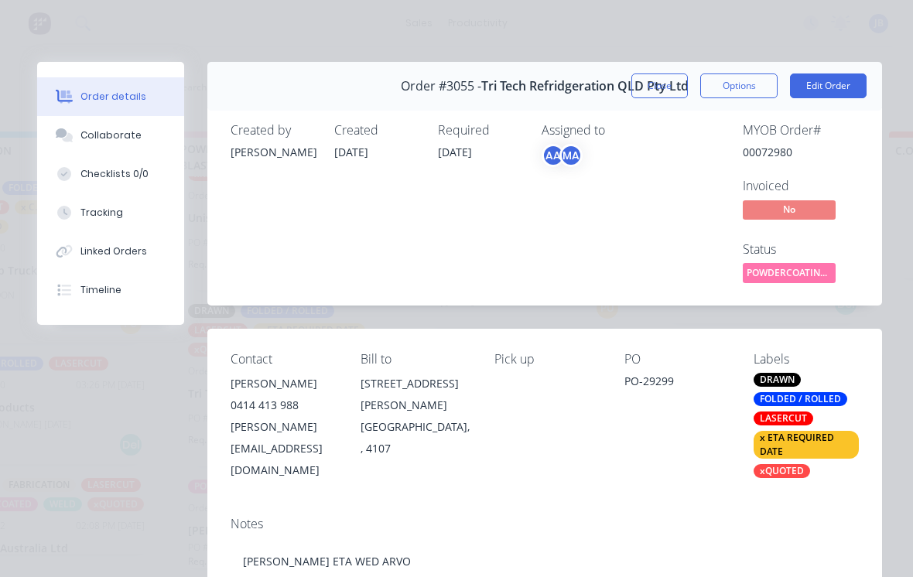
scroll to position [0, 0]
click at [658, 90] on button "Close" at bounding box center [659, 85] width 56 height 25
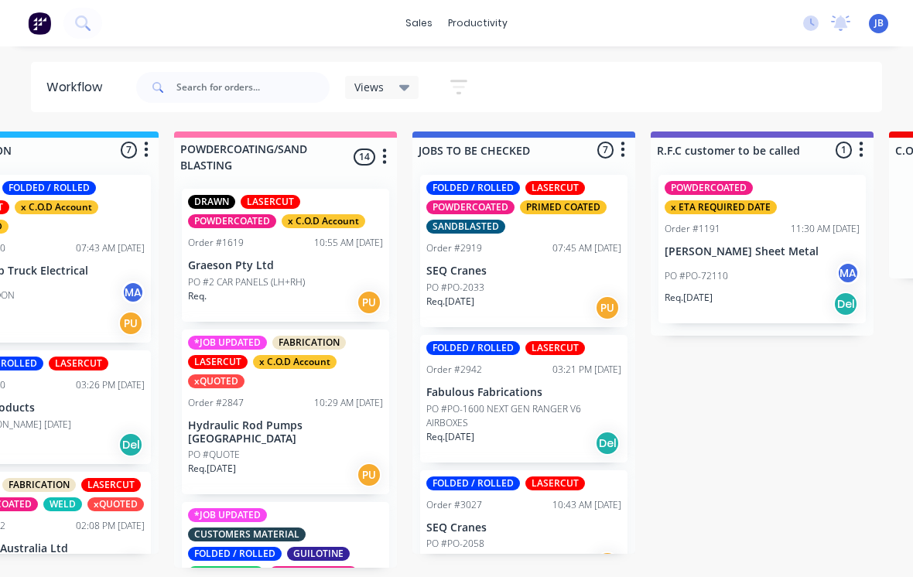
scroll to position [0, 1288]
